Goal: Information Seeking & Learning: Learn about a topic

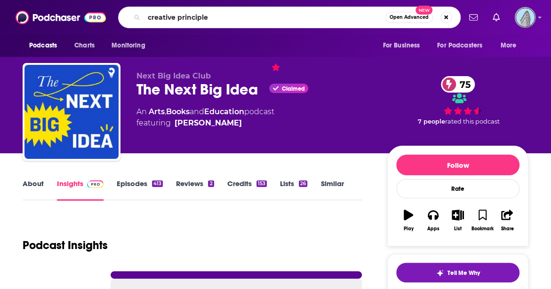
type input "creative principles"
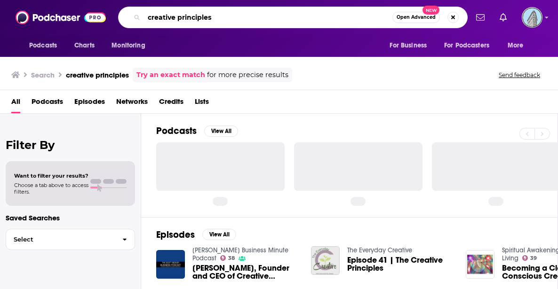
click at [256, 14] on input "creative principles" at bounding box center [268, 17] width 248 height 15
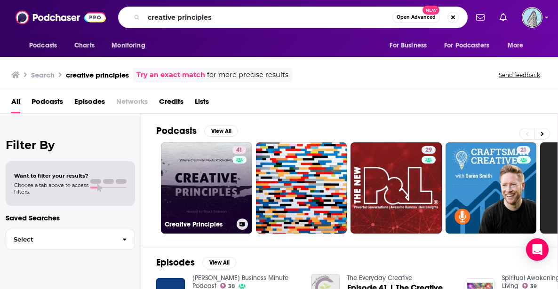
click at [206, 198] on link "41 Creative Principles" at bounding box center [206, 188] width 91 height 91
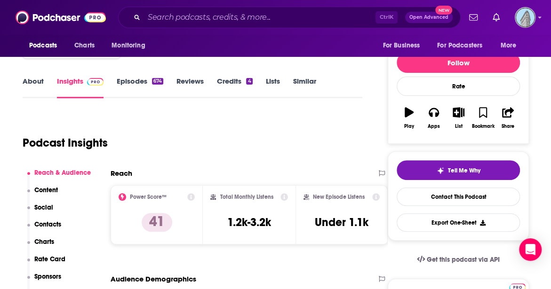
scroll to position [141, 0]
